Goal: Information Seeking & Learning: Get advice/opinions

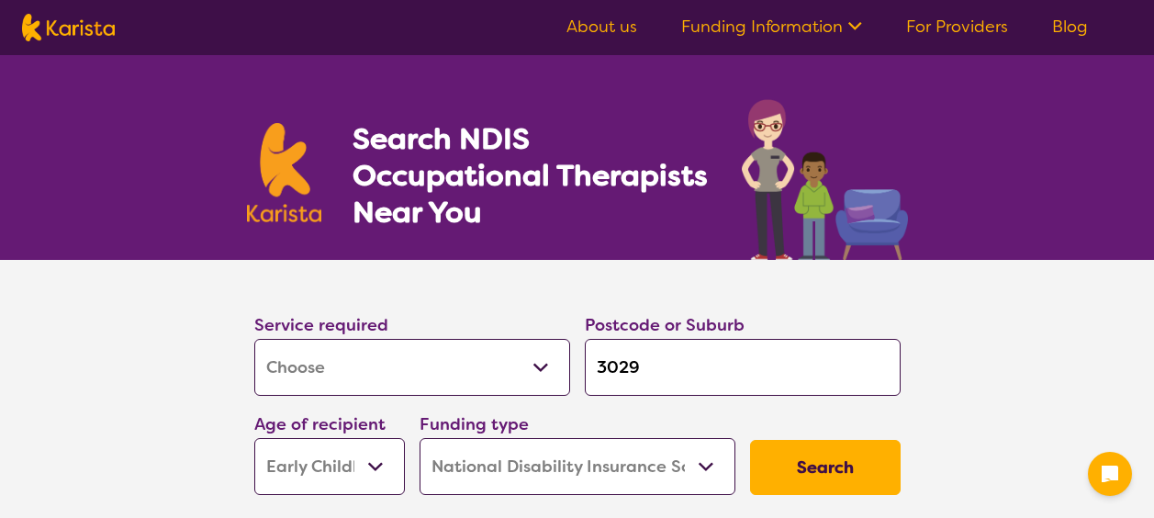
select select "[MEDICAL_DATA]"
select select "EC"
select select "NDIS"
select select "[MEDICAL_DATA]"
select select "EC"
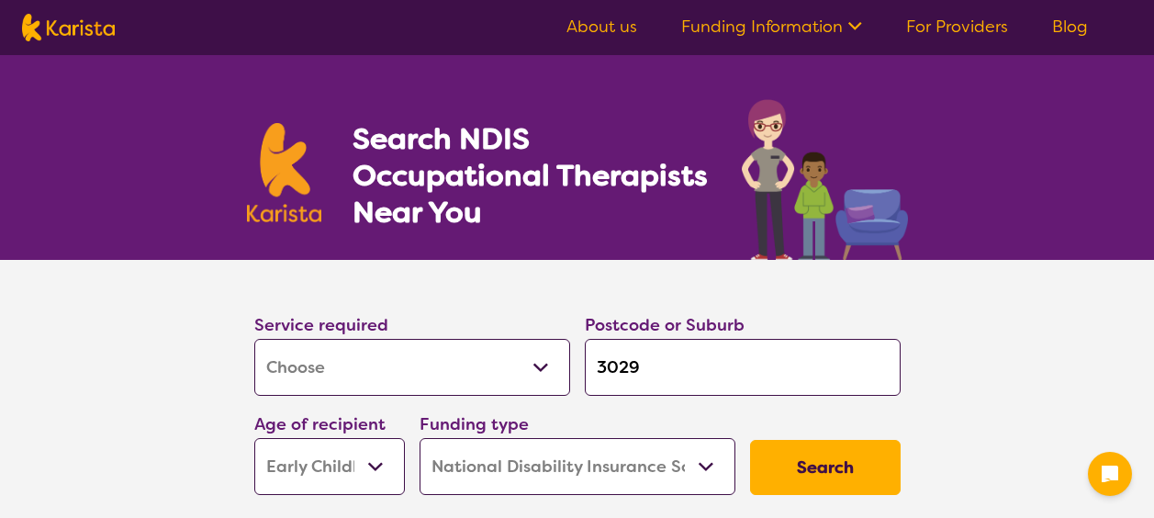
select select "NDIS"
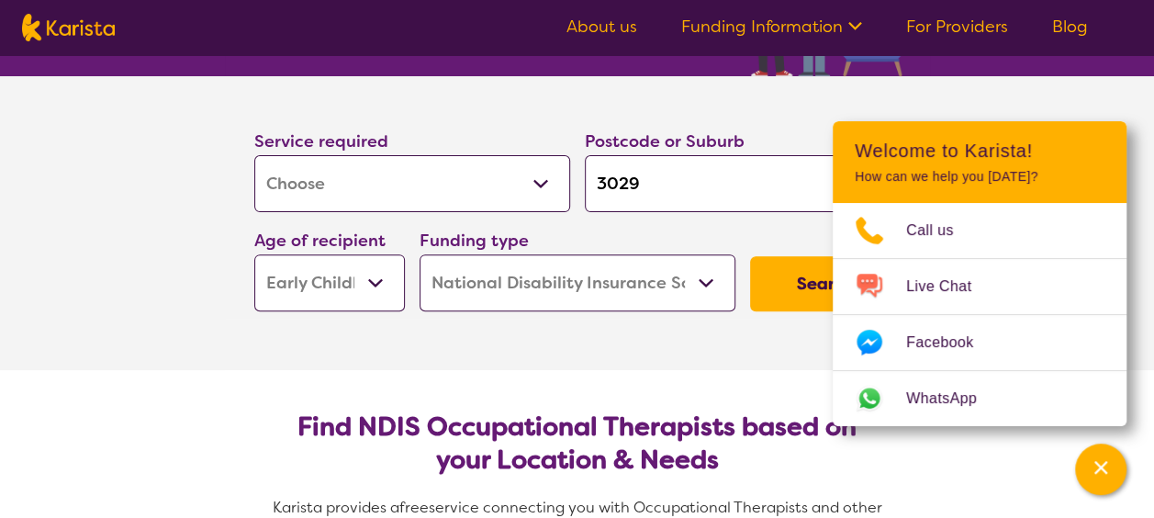
click at [793, 281] on button "Search" at bounding box center [825, 283] width 151 height 55
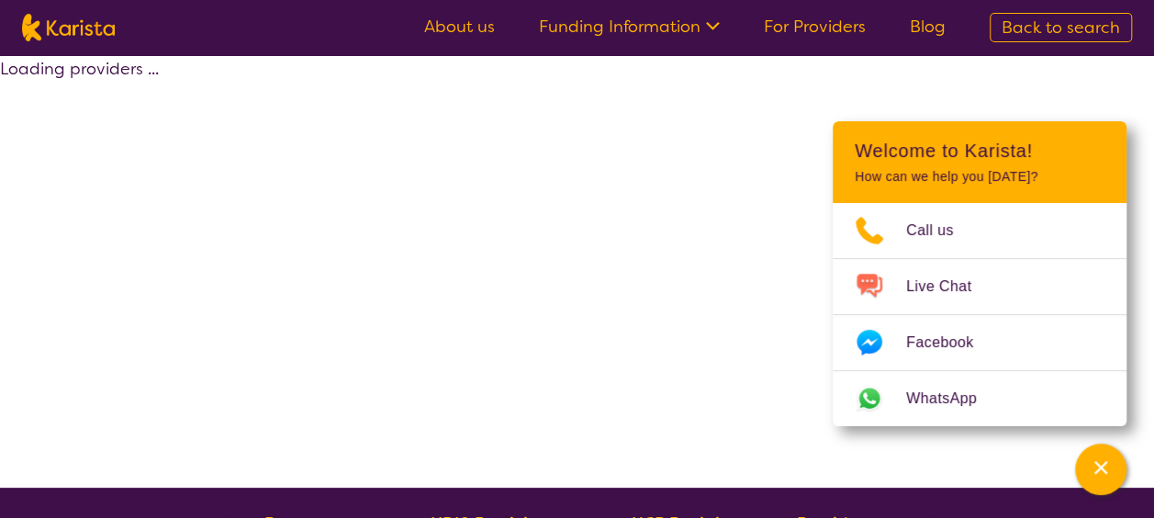
select select "by_score"
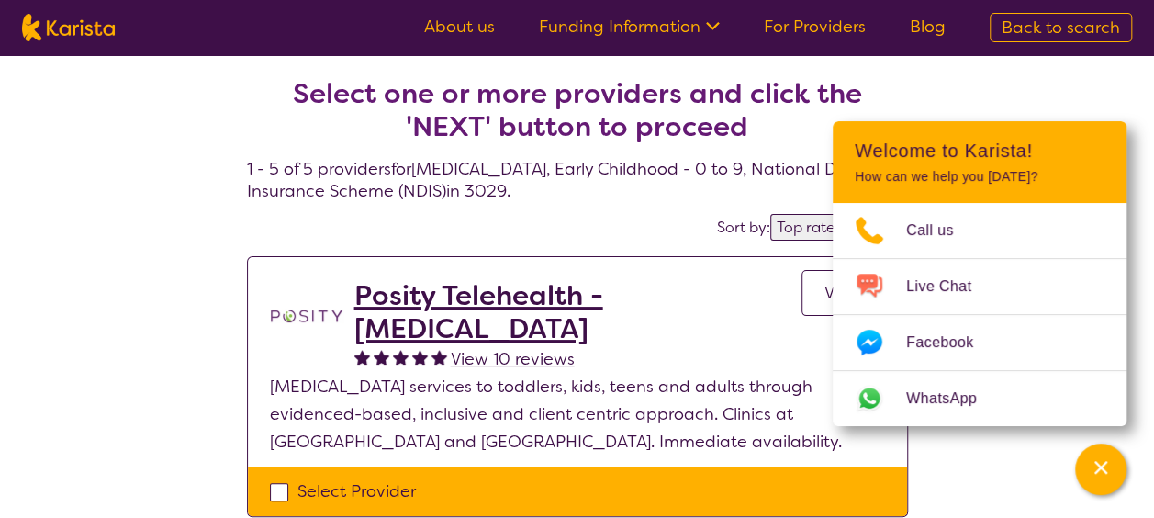
scroll to position [184, 0]
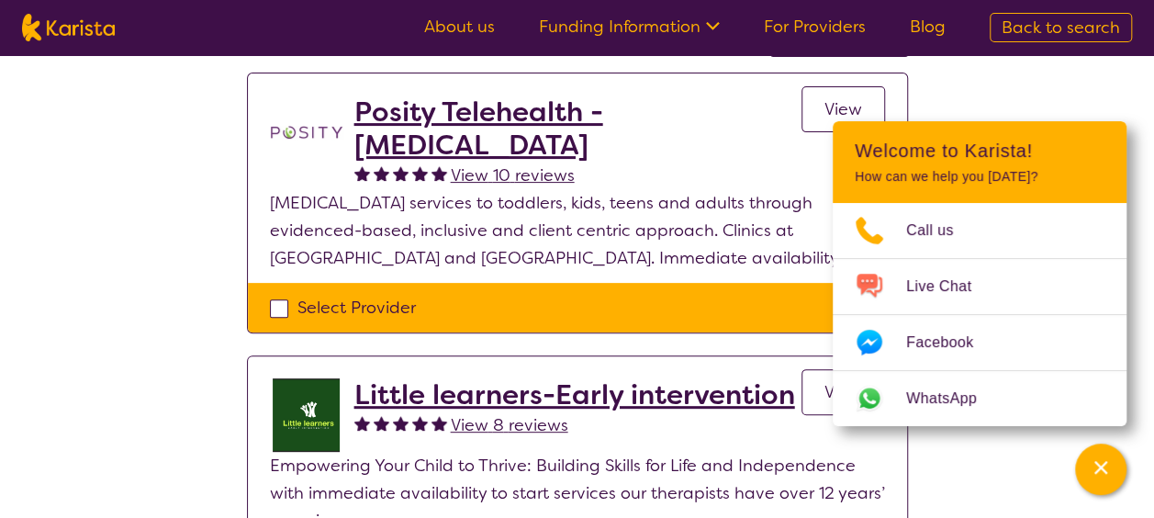
select select "[MEDICAL_DATA]"
select select "EC"
select select "NDIS"
select select "[MEDICAL_DATA]"
select select "EC"
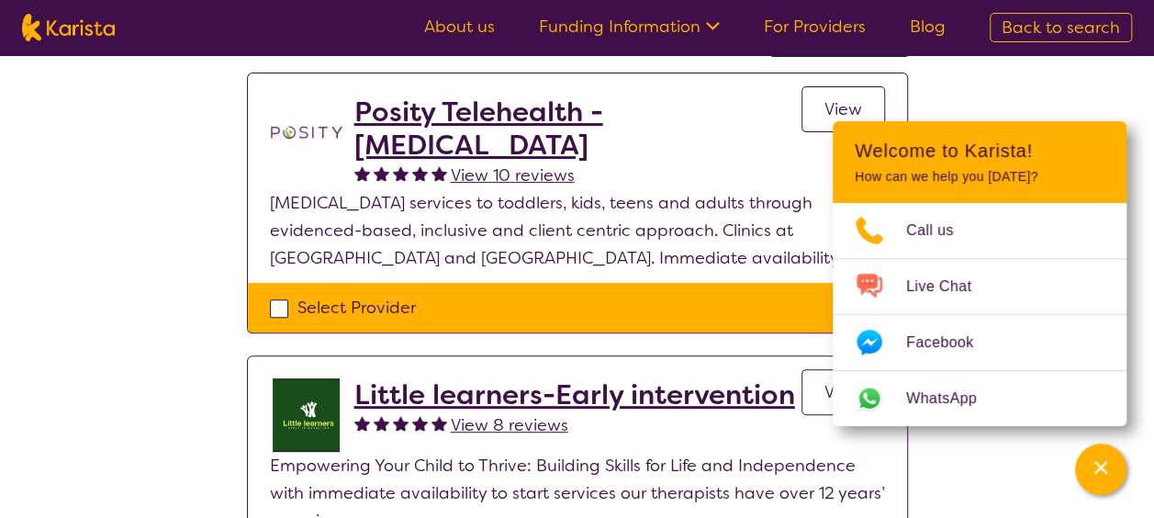
select select "NDIS"
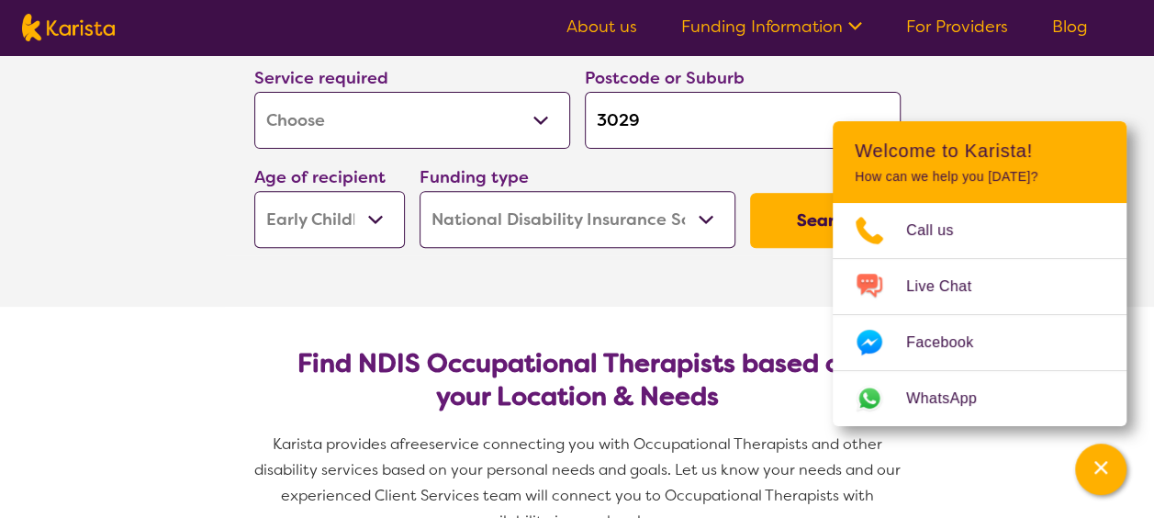
scroll to position [276, 0]
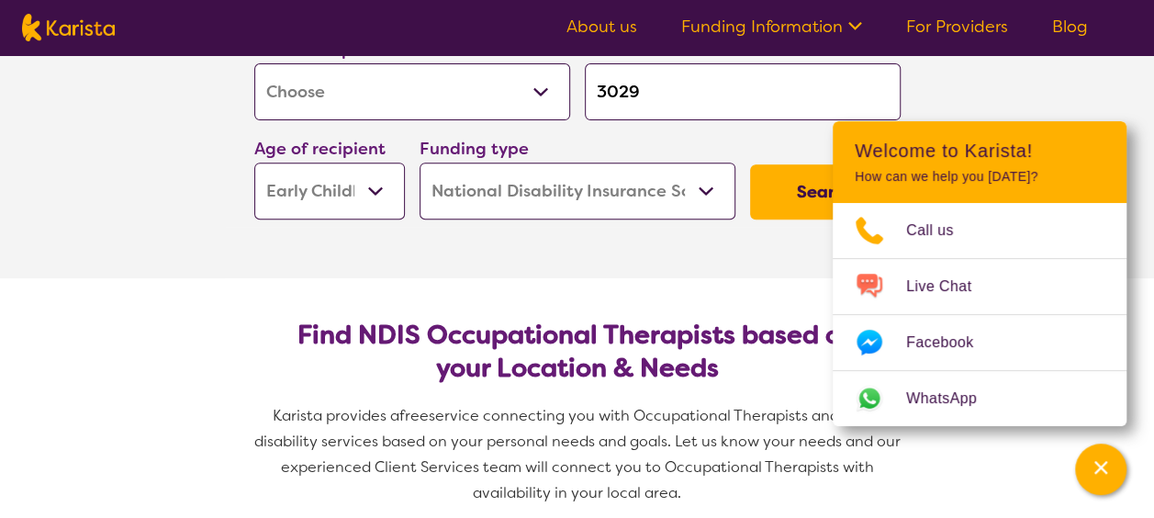
click at [365, 192] on select "Early Childhood - 0 to 9 Child - 10 to 11 Adolescent - 12 to 17 Adult - 18 to 6…" at bounding box center [329, 191] width 151 height 57
select select "AS"
click at [254, 163] on select "Early Childhood - 0 to 9 Child - 10 to 11 Adolescent - 12 to 17 Adult - 18 to 6…" at bounding box center [329, 191] width 151 height 57
select select "AS"
click at [806, 195] on button "Search" at bounding box center [825, 191] width 151 height 55
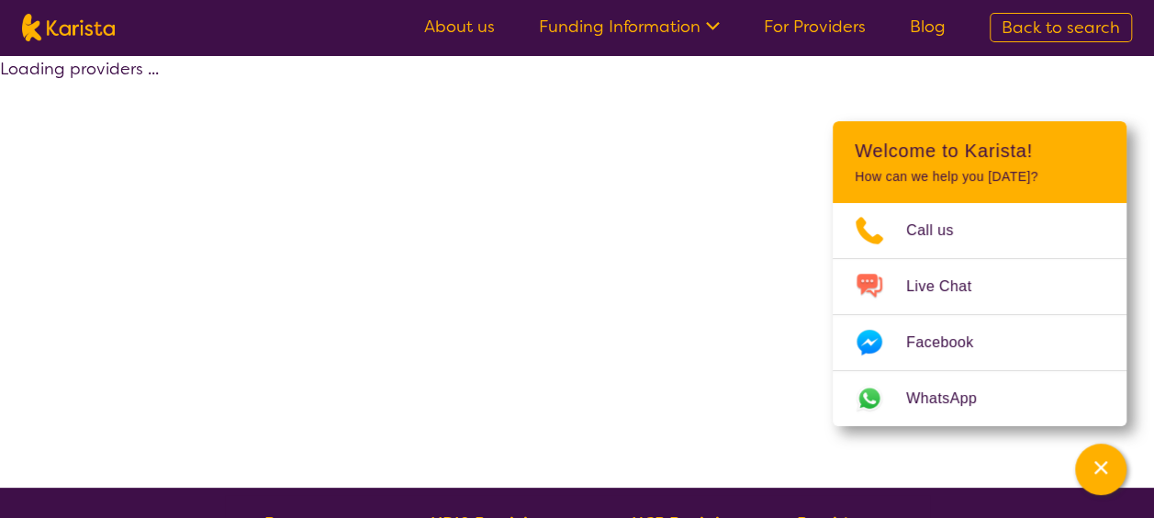
select select "by_score"
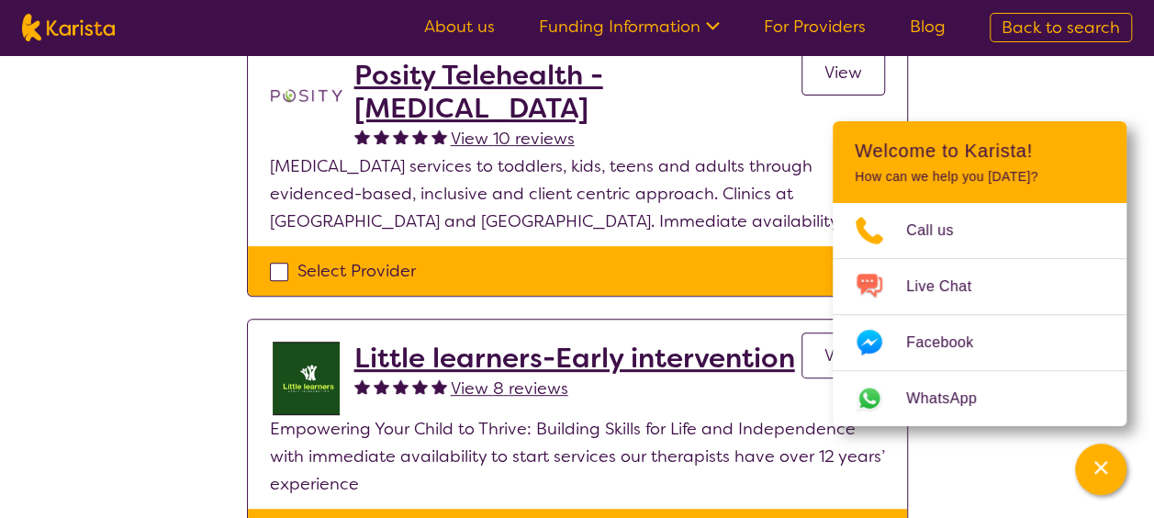
scroll to position [184, 0]
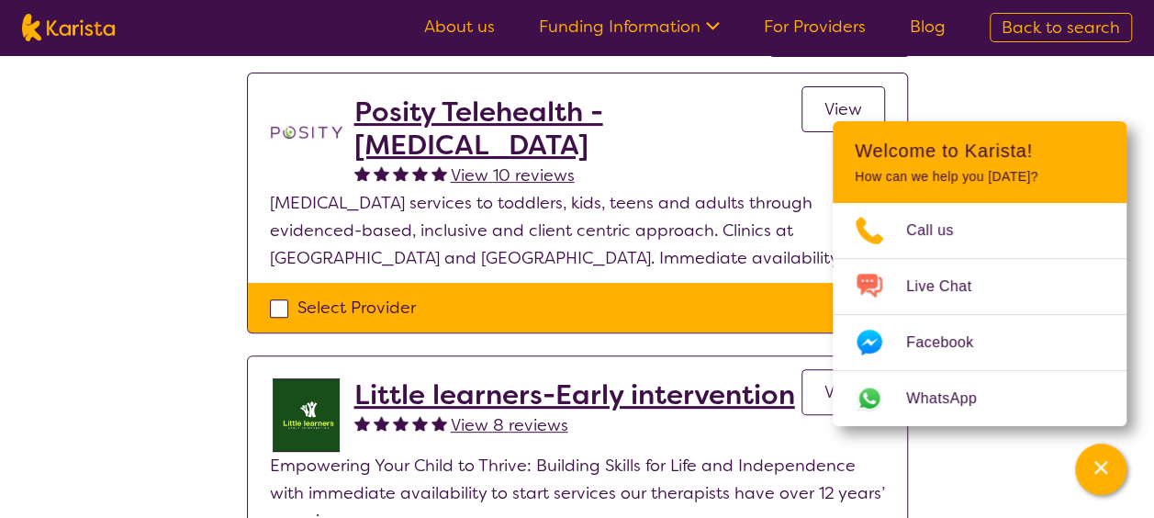
click at [524, 120] on h2 "Posity Telehealth - Occupational Therapy" at bounding box center [578, 129] width 447 height 66
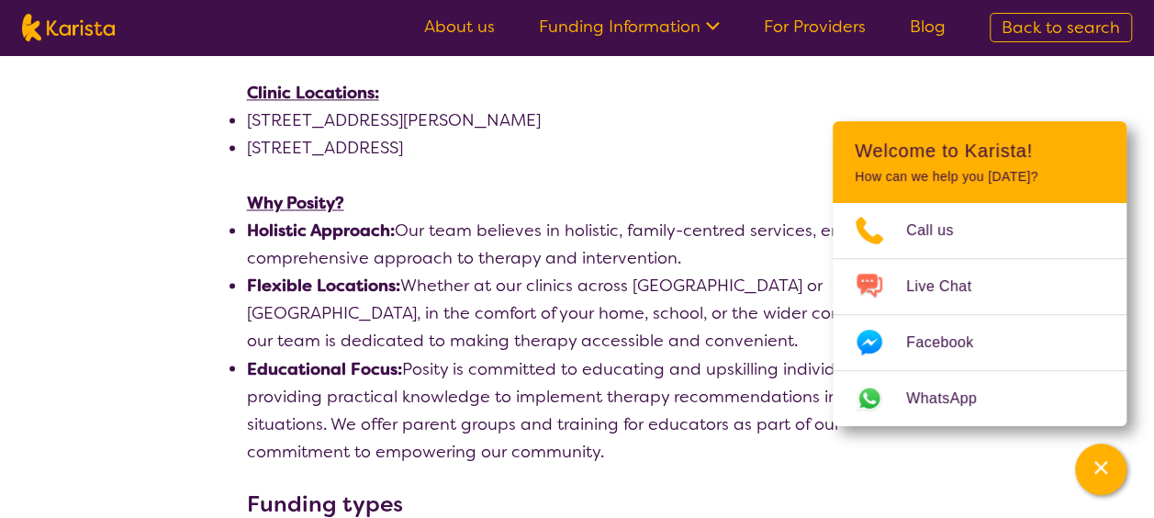
scroll to position [1378, 0]
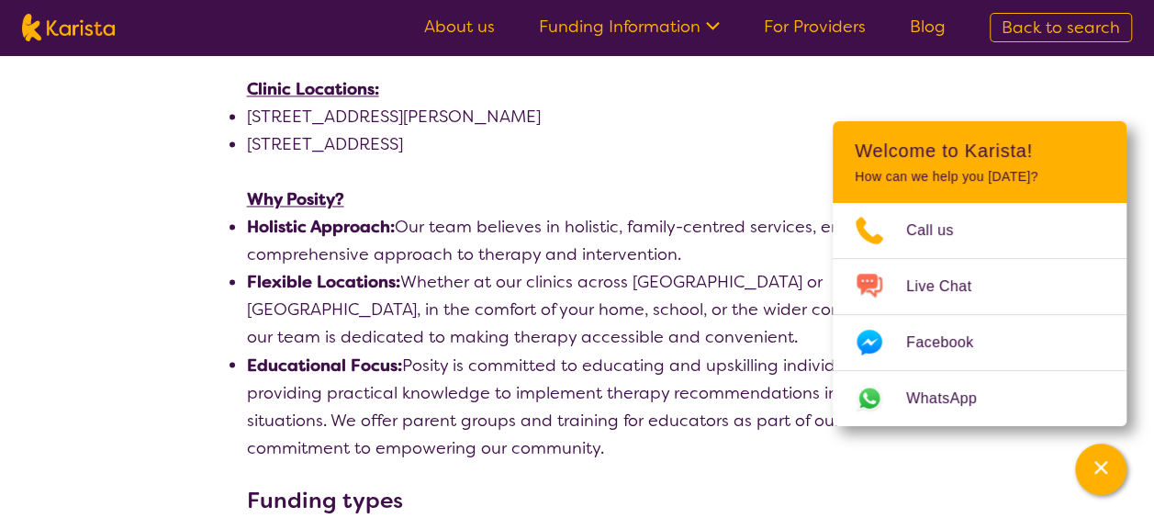
scroll to position [184, 0]
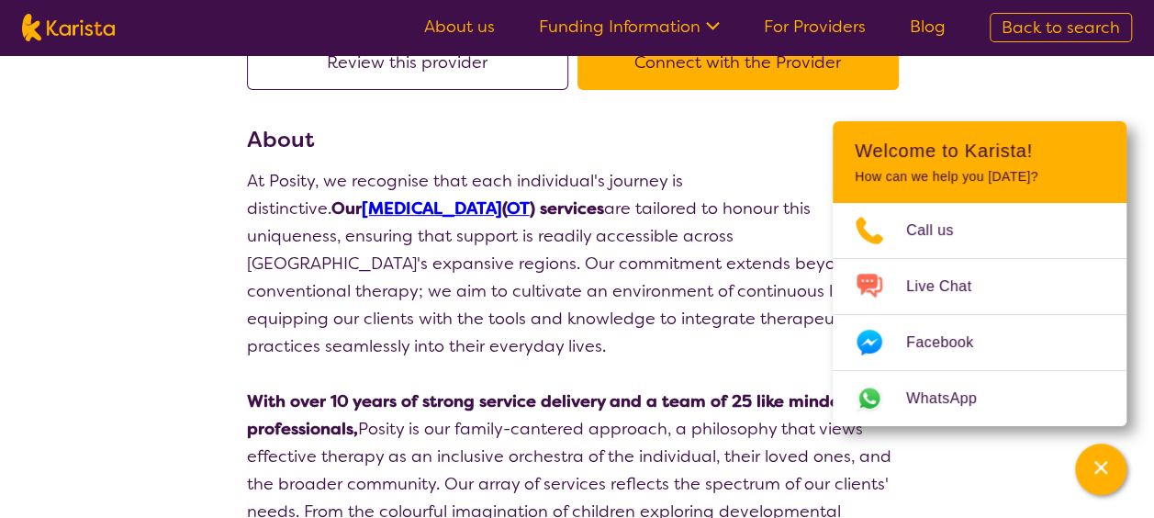
select select "by_score"
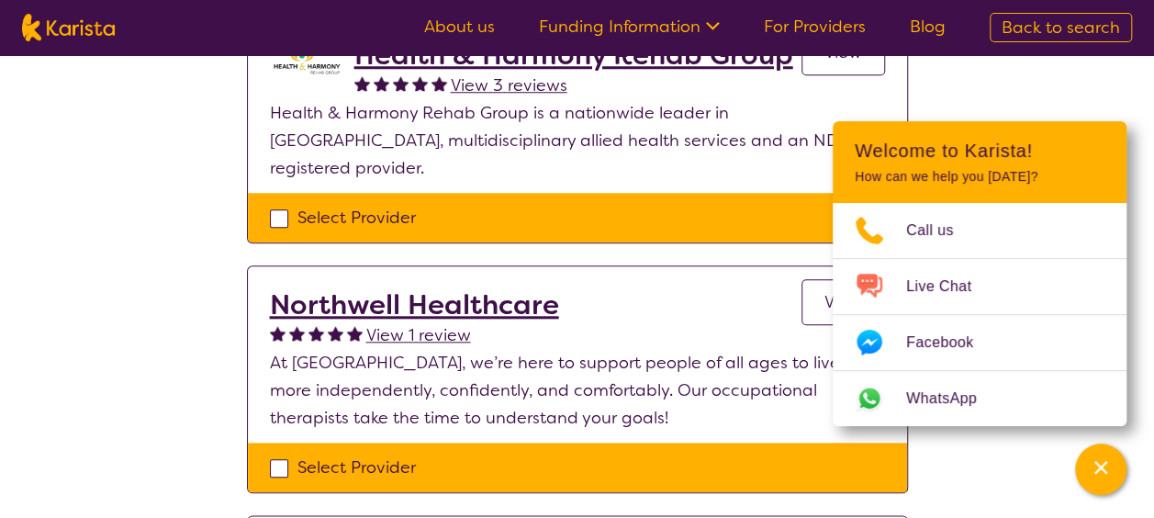
scroll to position [735, 0]
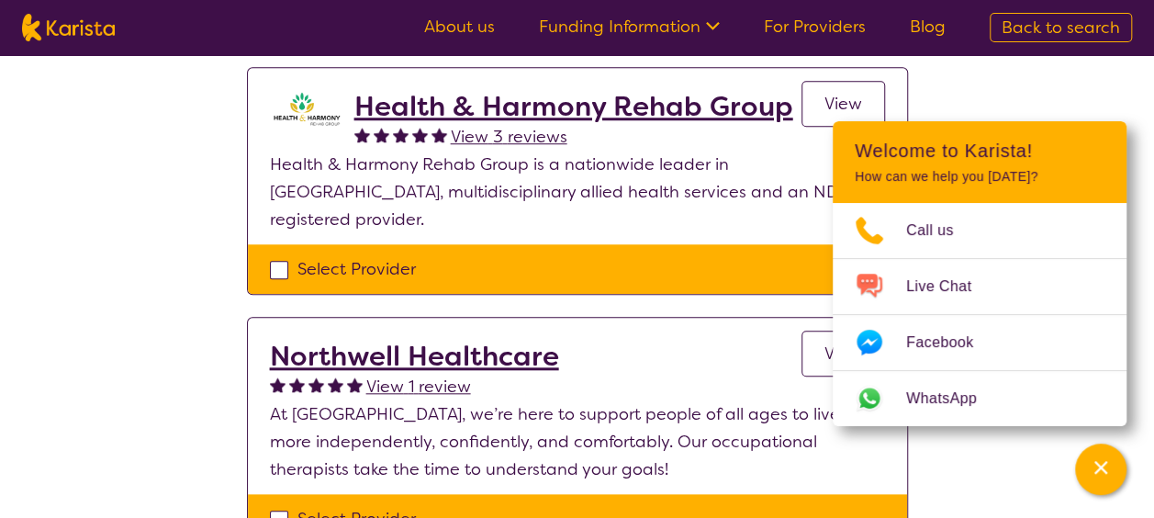
click at [467, 105] on h2 "Health & Harmony Rehab Group" at bounding box center [574, 106] width 439 height 33
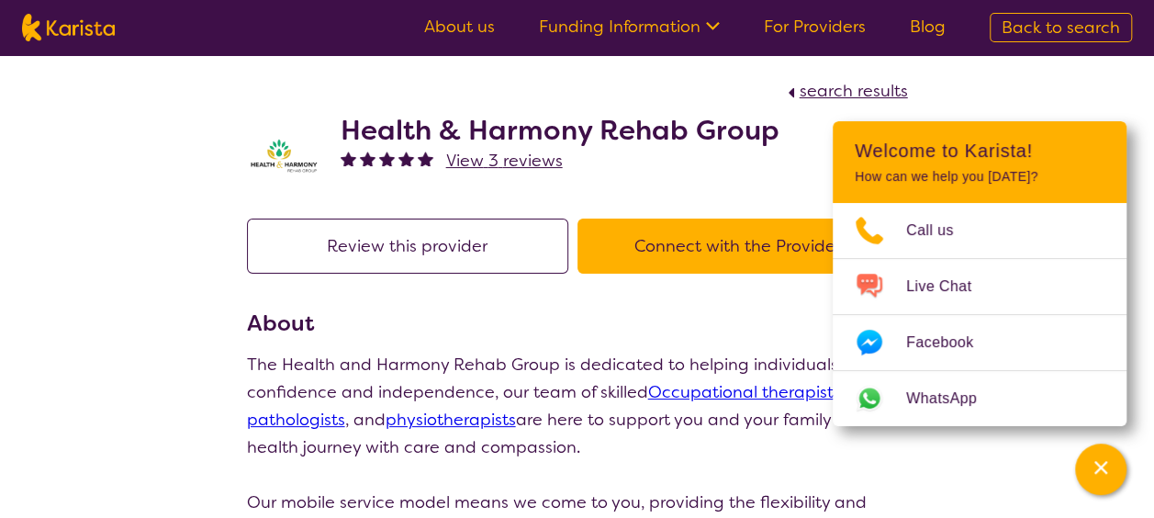
click at [450, 21] on link "About us" at bounding box center [459, 27] width 71 height 22
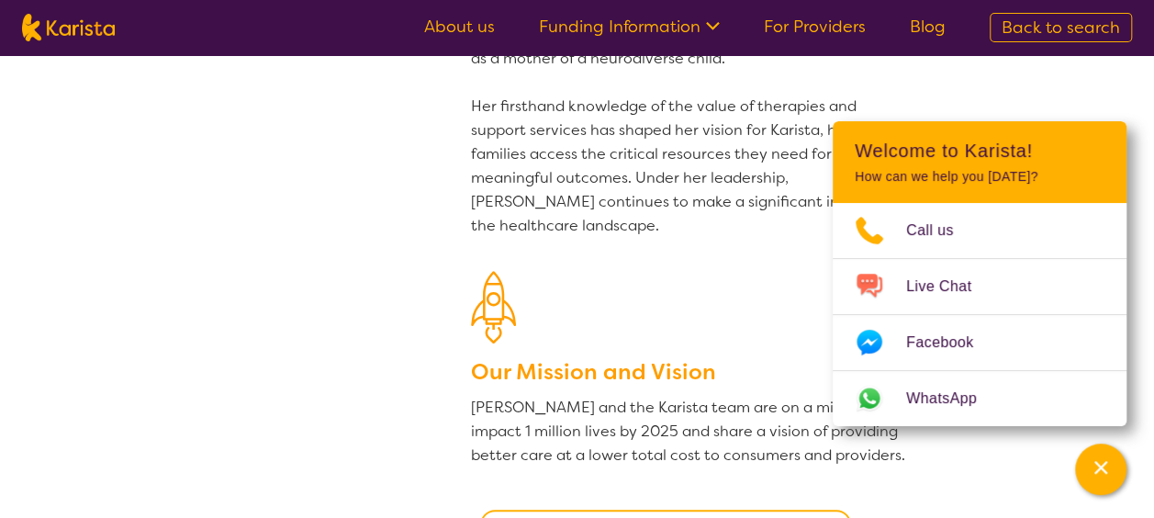
scroll to position [276, 0]
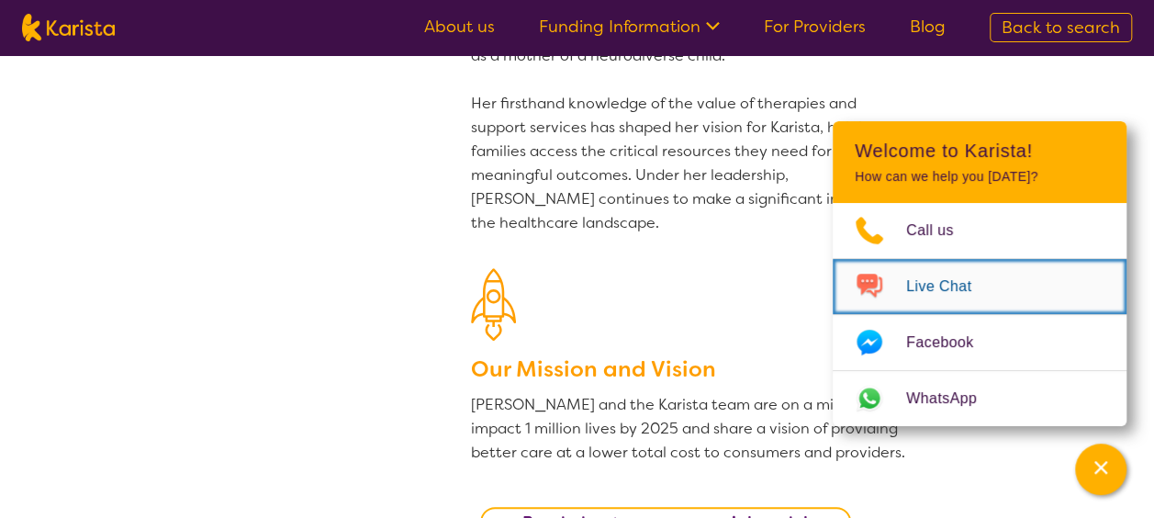
click at [910, 291] on span "Live Chat" at bounding box center [949, 287] width 87 height 28
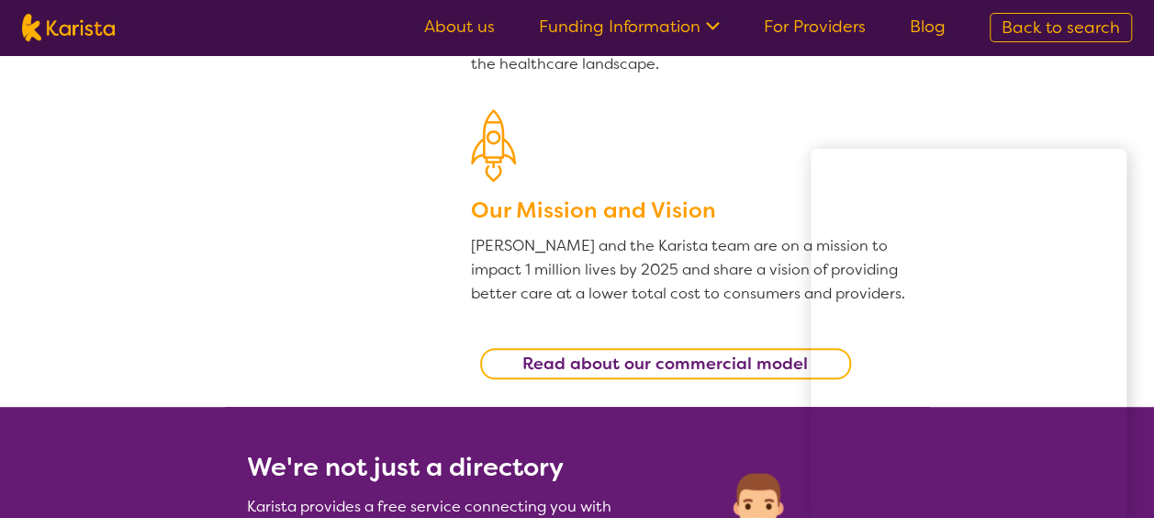
scroll to position [459, 0]
